Goal: Information Seeking & Learning: Learn about a topic

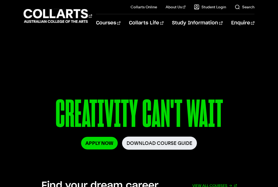
scroll to position [29, 0]
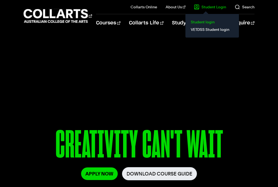
click at [202, 20] on link "Student login" at bounding box center [212, 22] width 45 height 8
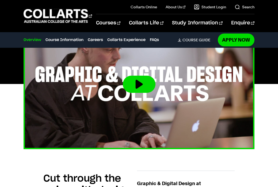
scroll to position [207, 0]
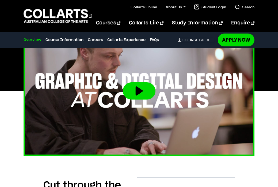
click at [135, 91] on button at bounding box center [139, 90] width 33 height 17
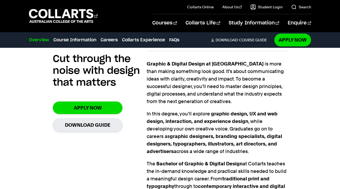
scroll to position [347, 0]
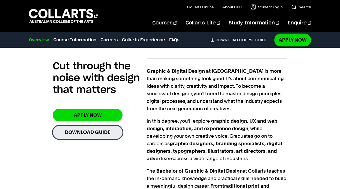
click at [93, 125] on link "Download Guide" at bounding box center [88, 131] width 70 height 13
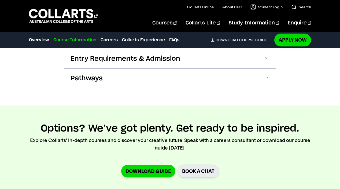
scroll to position [736, 0]
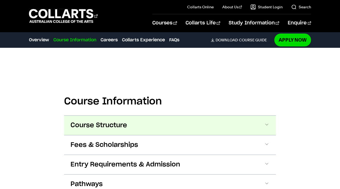
click at [166, 116] on button "Course Structure" at bounding box center [170, 125] width 212 height 19
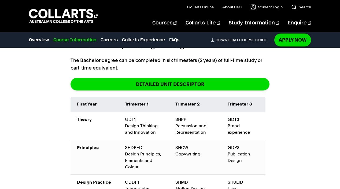
scroll to position [728, 0]
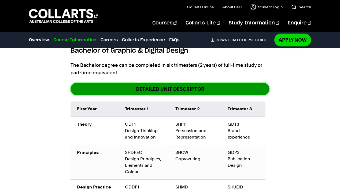
click at [172, 83] on link "DETAILED UNIT DESCRIPTOR" at bounding box center [169, 89] width 199 height 13
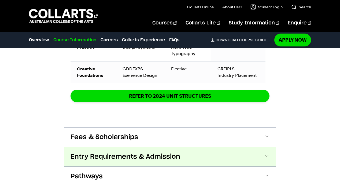
scroll to position [1051, 0]
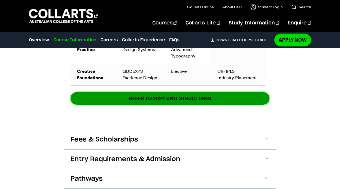
click at [152, 92] on link "REFER TO 2024 unit structures" at bounding box center [169, 98] width 199 height 13
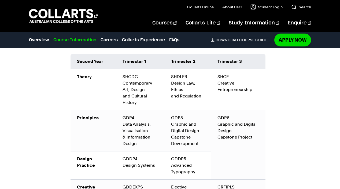
scroll to position [940, 0]
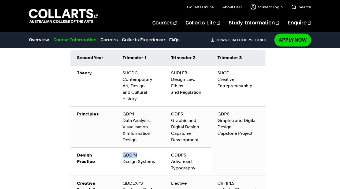
drag, startPoint x: 137, startPoint y: 141, endPoint x: 120, endPoint y: 143, distance: 17.2
click at [120, 147] on td "GDDP4 Design Systems" at bounding box center [140, 161] width 49 height 28
copy div "GDDP4"
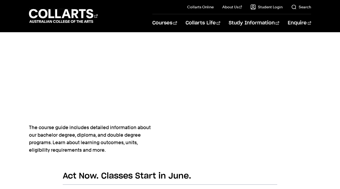
scroll to position [253, 0]
